Goal: Use online tool/utility

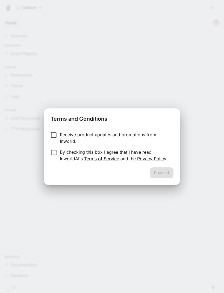
click at [208, 101] on div "Terms and Conditions Receive product updates and promotions from Inworld. By ch…" at bounding box center [112, 146] width 224 height 293
click at [45, 123] on h2 "Terms and Conditions" at bounding box center [112, 117] width 136 height 19
click at [170, 171] on div "Proceed" at bounding box center [112, 175] width 136 height 17
click at [168, 172] on button "Proceed" at bounding box center [162, 172] width 24 height 11
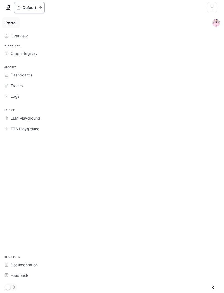
click at [23, 7] on p "Default" at bounding box center [29, 7] width 13 height 5
click at [23, 126] on span "TTS Playground" at bounding box center [25, 129] width 29 height 6
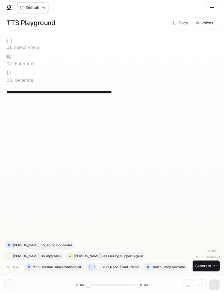
click at [22, 7] on icon "All workspaces" at bounding box center [22, 8] width 4 height 4
